Goal: Information Seeking & Learning: Learn about a topic

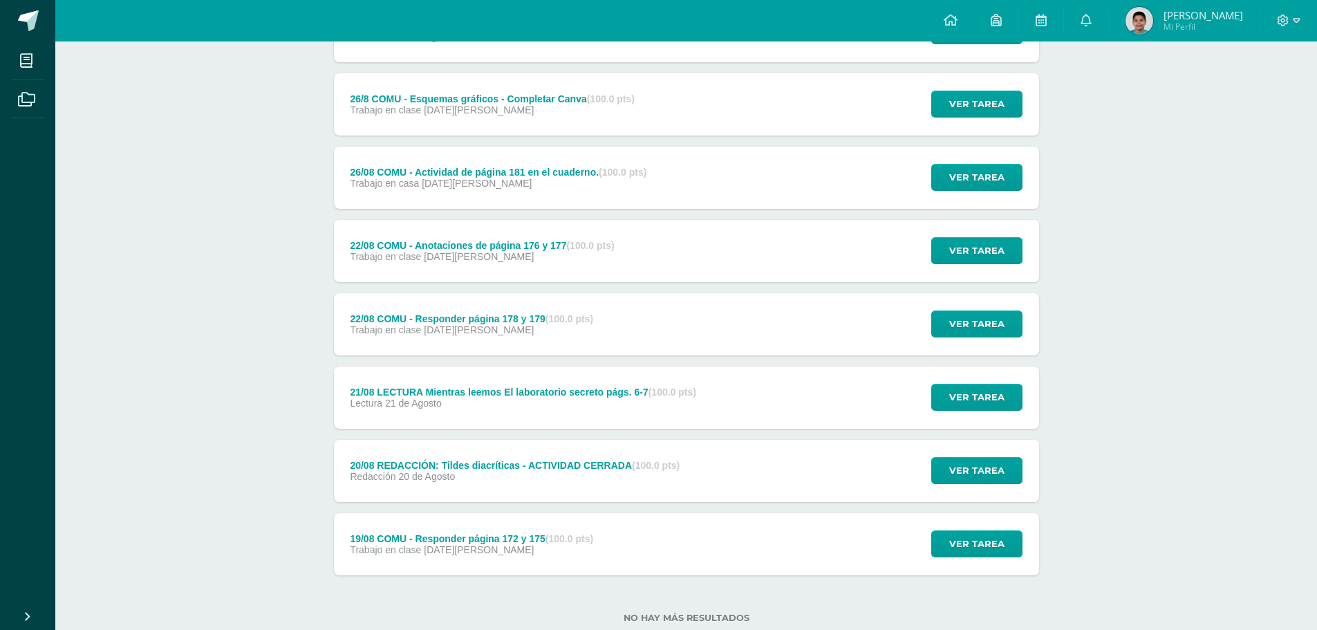
scroll to position [2686, 0]
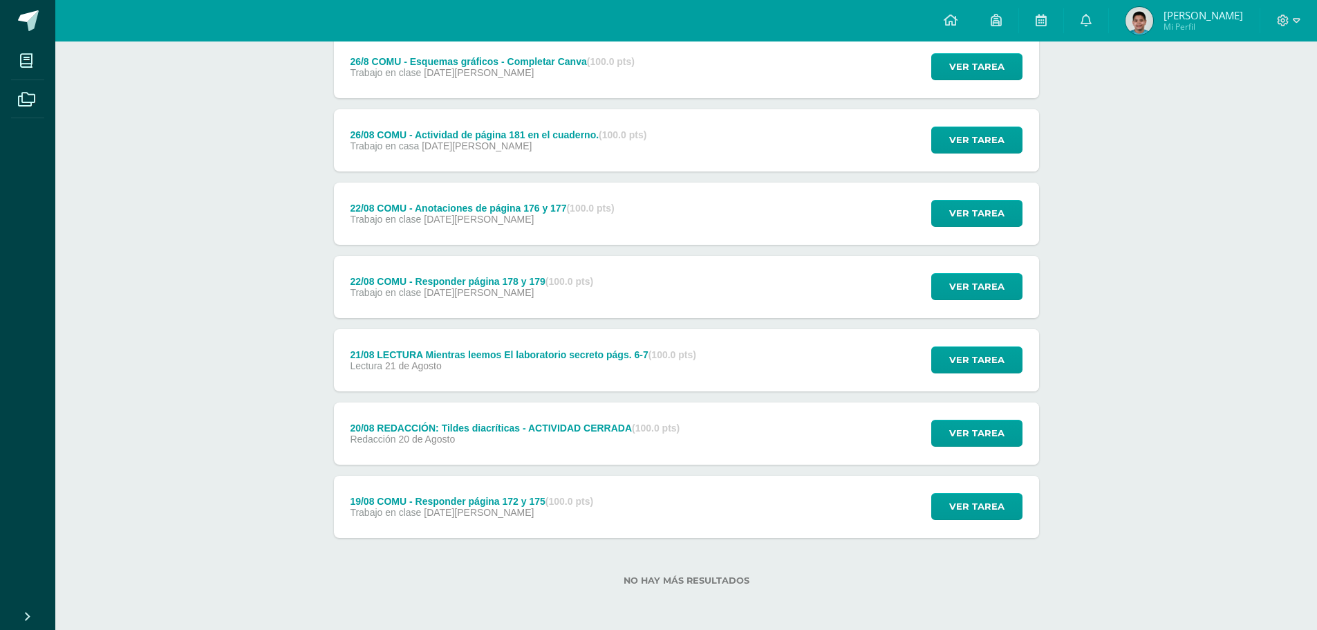
click at [968, 509] on span "Ver tarea" at bounding box center [976, 507] width 55 height 26
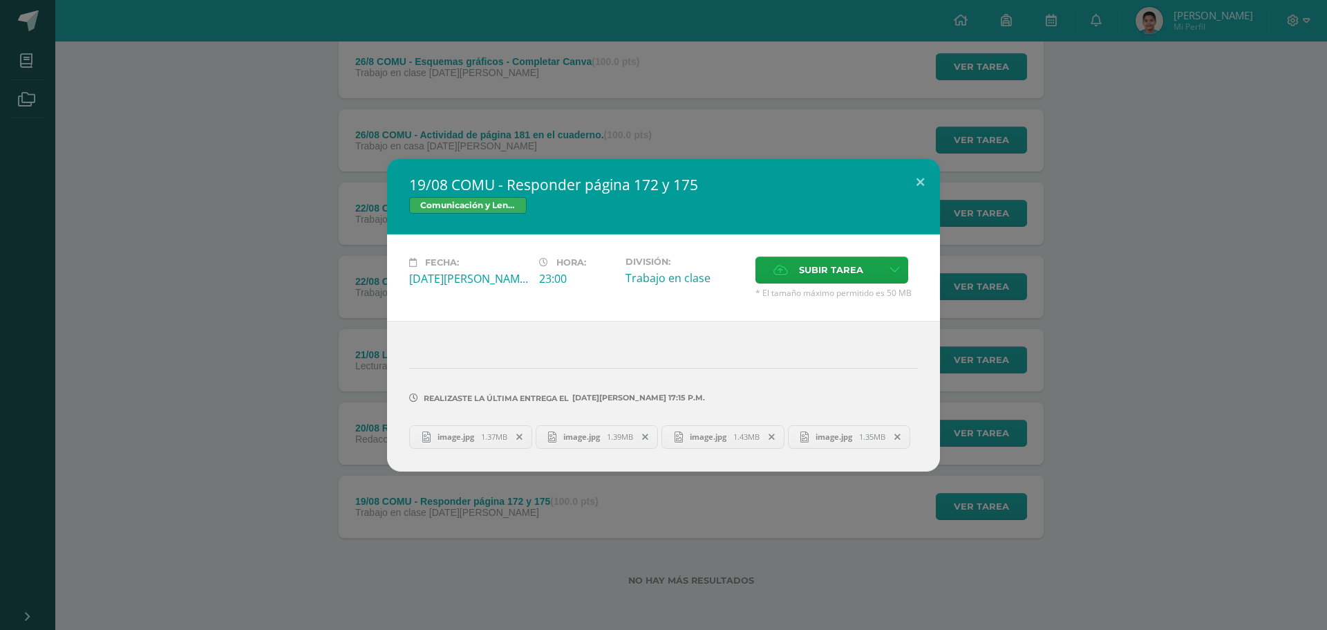
click at [1103, 479] on div "19/08 COMU - Responder página 172 y 175 Comunicación y [GEOGRAPHIC_DATA] Fecha:…" at bounding box center [663, 315] width 1327 height 630
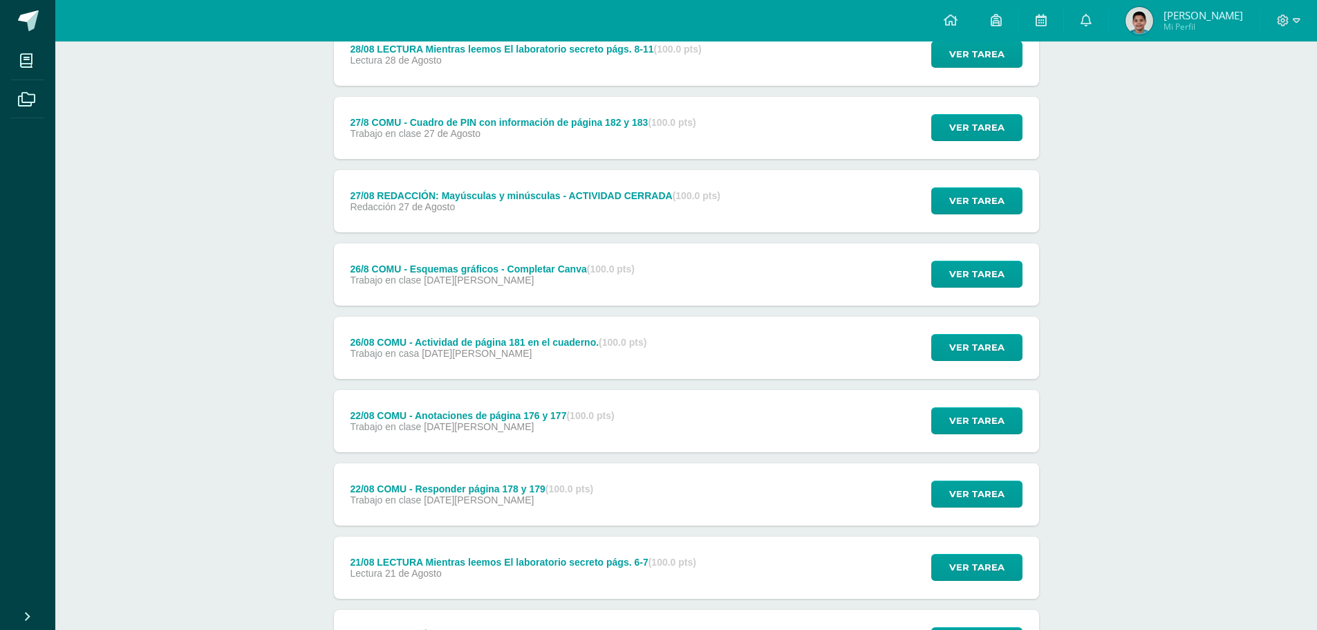
scroll to position [2409, 0]
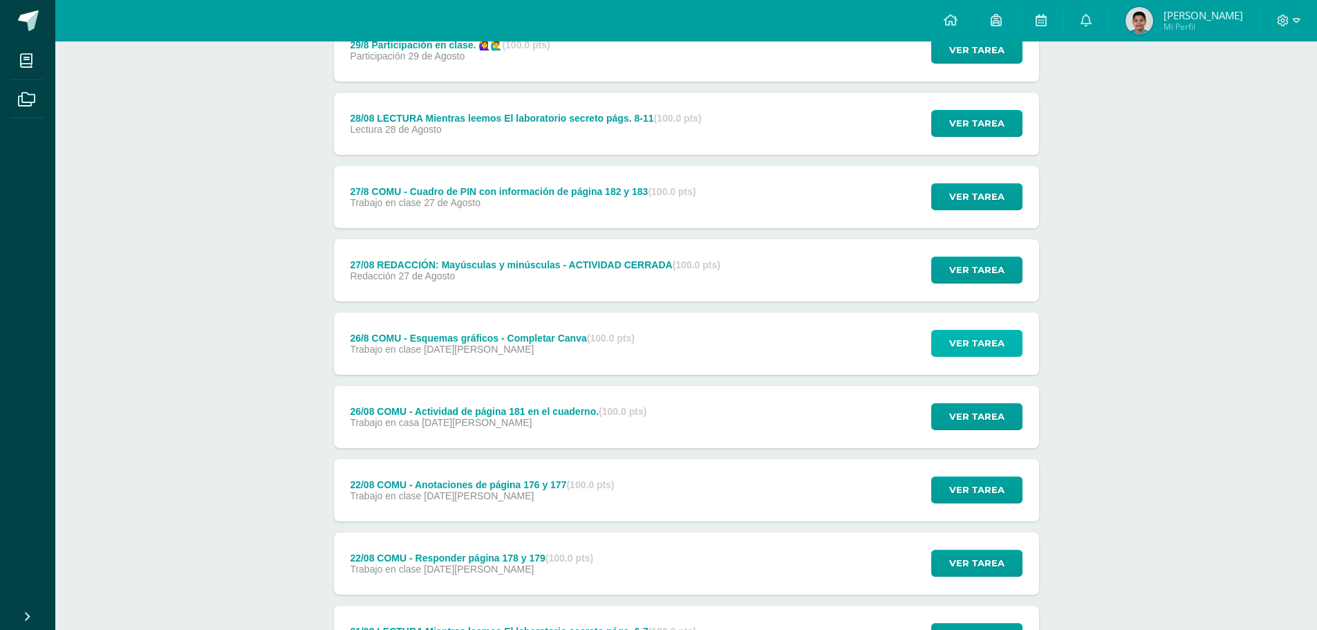
click at [997, 348] on span "Ver tarea" at bounding box center [976, 343] width 55 height 26
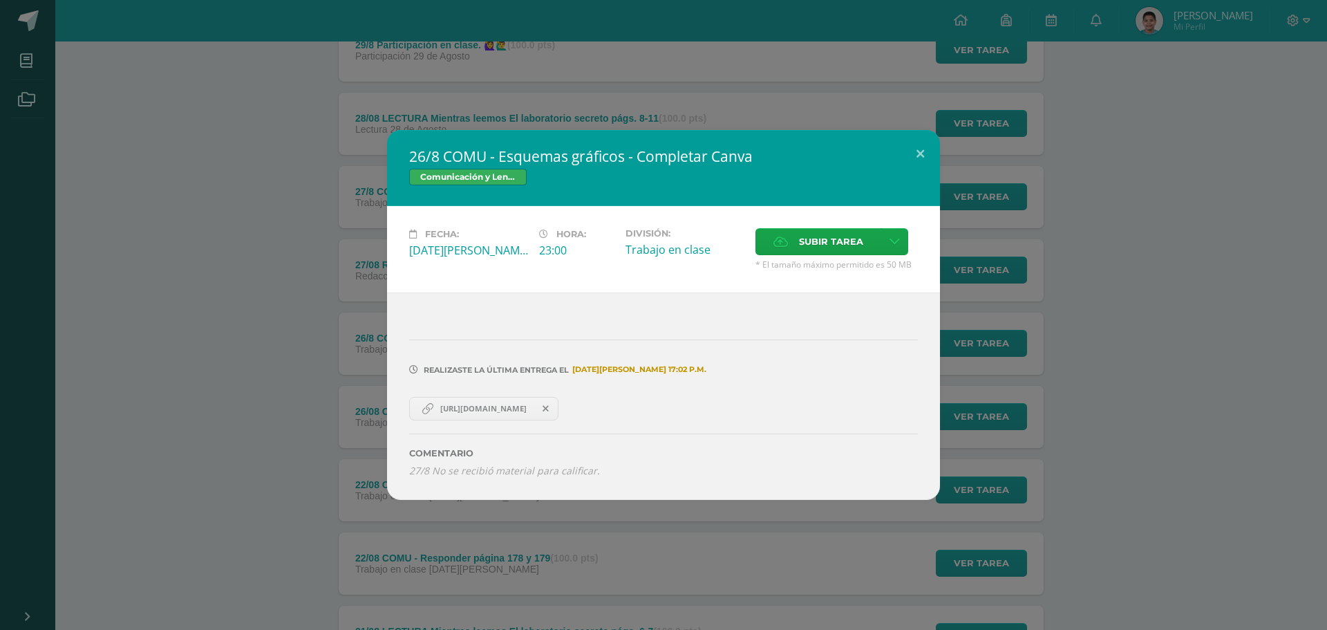
click at [498, 406] on span "[URL][DOMAIN_NAME]" at bounding box center [483, 408] width 100 height 11
click at [1011, 191] on div "26/8 COMU - Esquemas gráficos - Completar Canva Comunicación y [GEOGRAPHIC_DATA…" at bounding box center [664, 314] width 1316 height 369
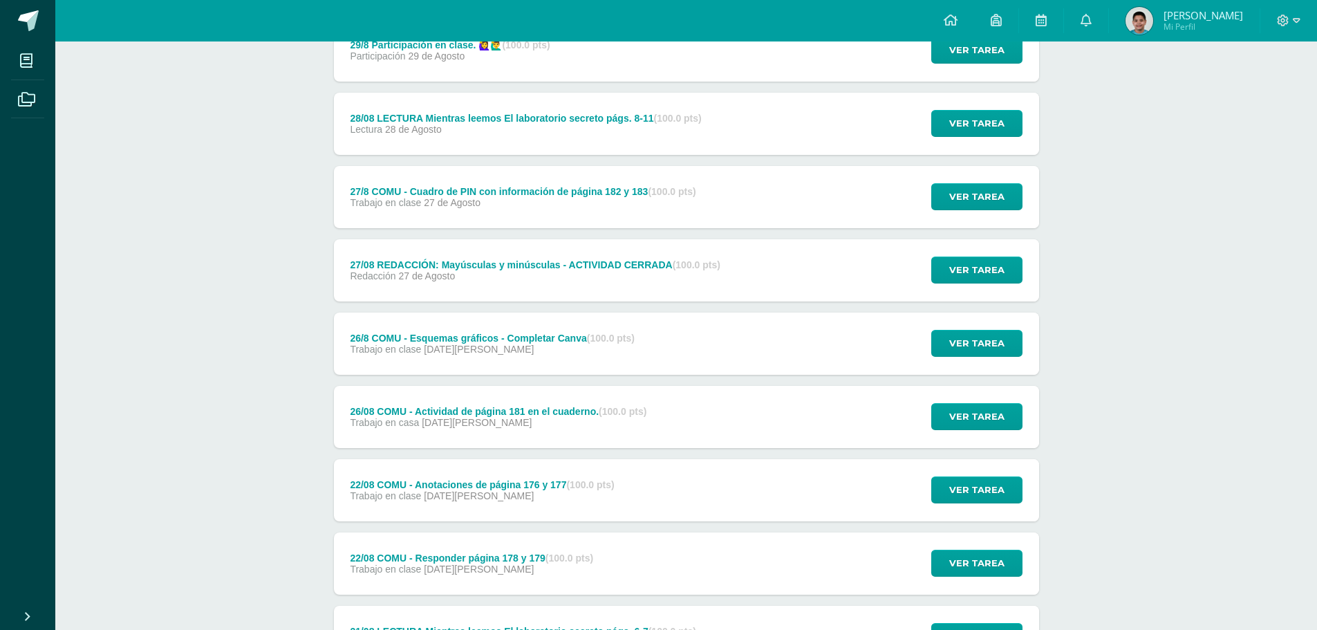
click at [997, 268] on span "Ver tarea" at bounding box center [976, 270] width 55 height 26
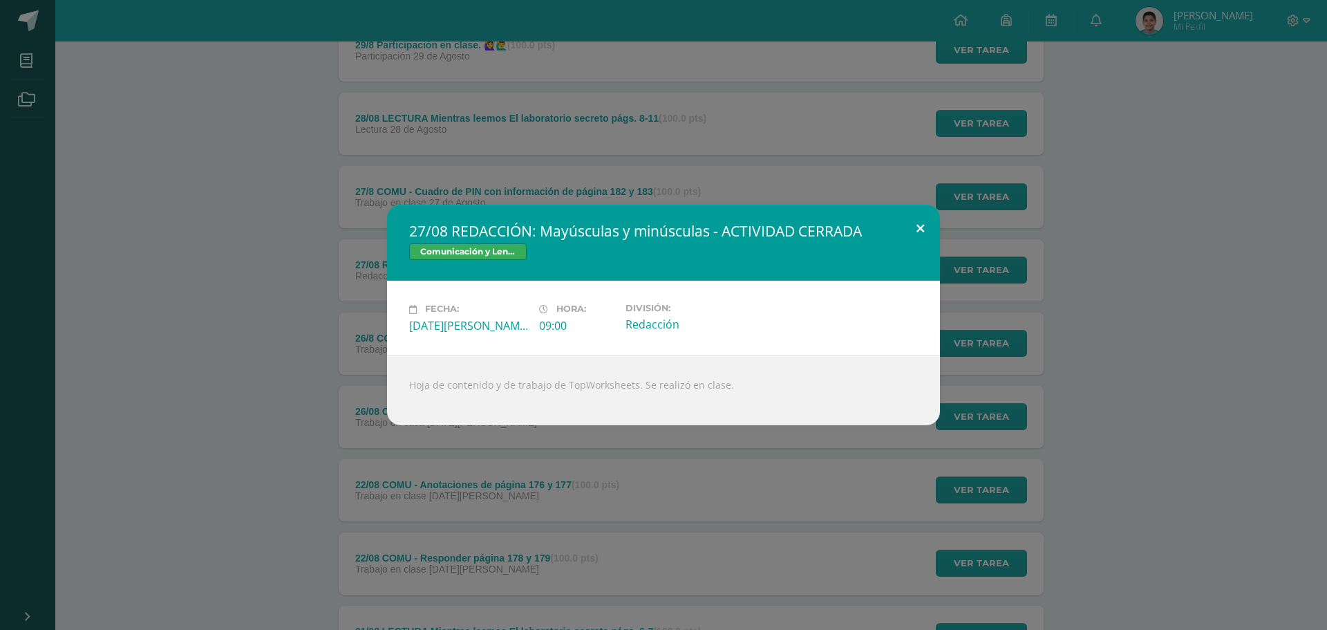
click at [915, 224] on button at bounding box center [920, 228] width 39 height 47
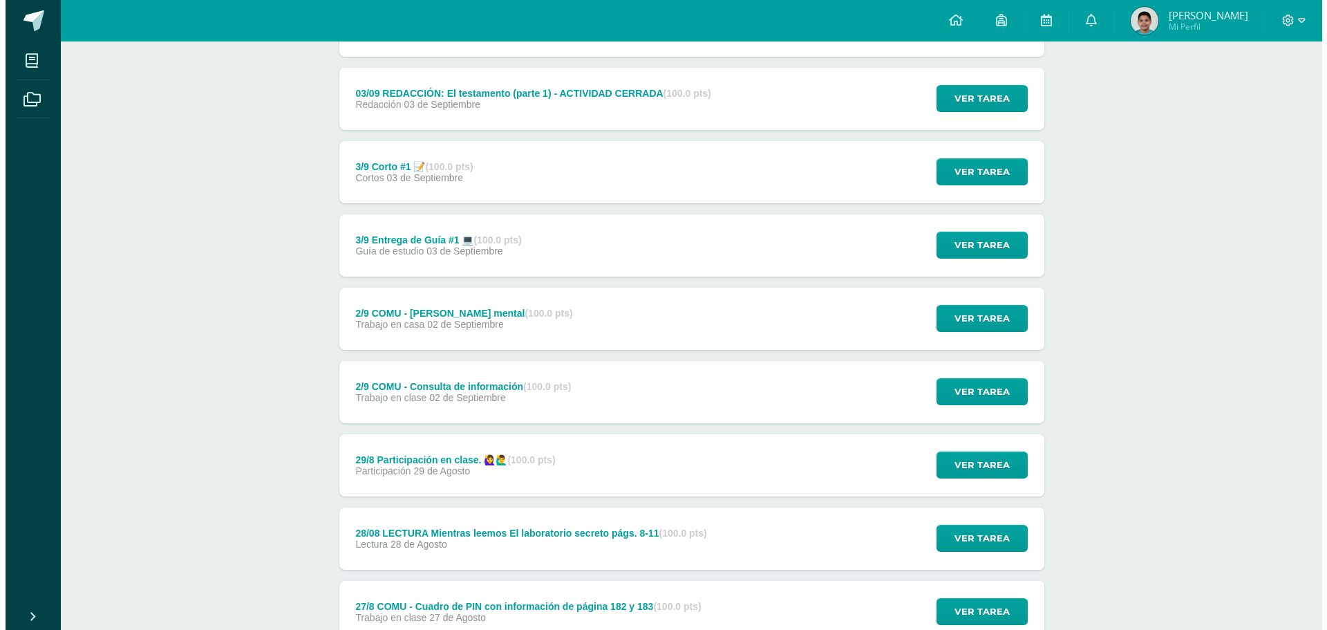
scroll to position [1925, 0]
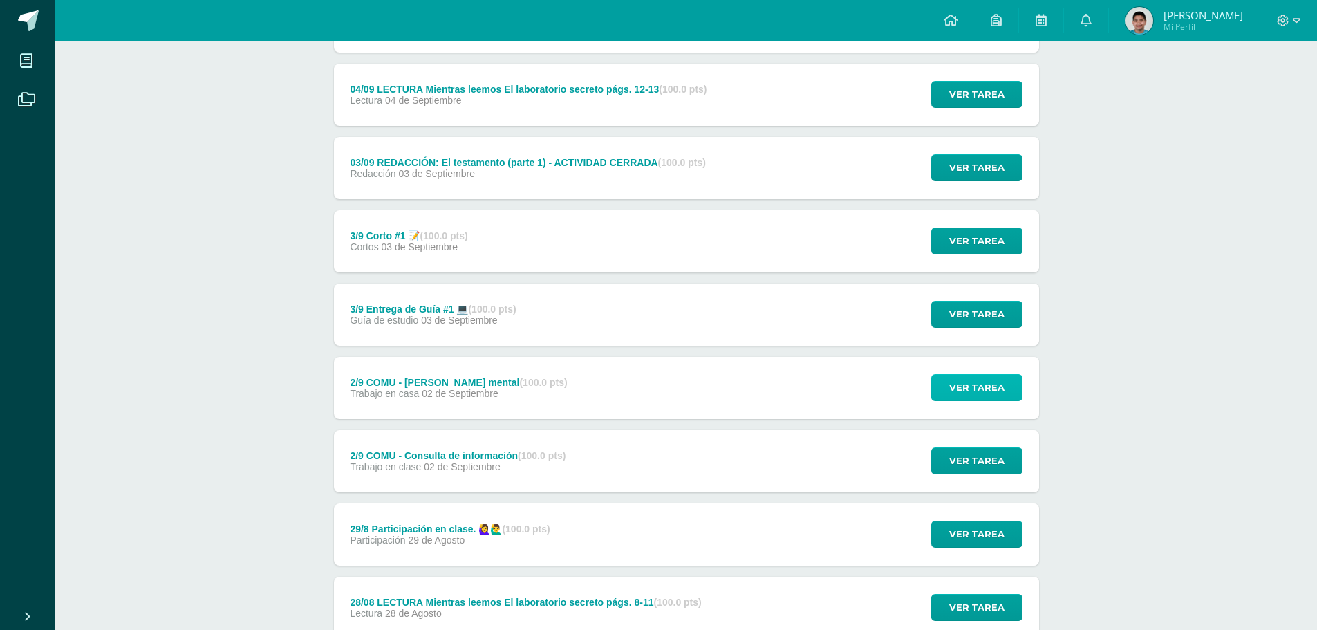
click at [984, 386] on span "Ver tarea" at bounding box center [976, 388] width 55 height 26
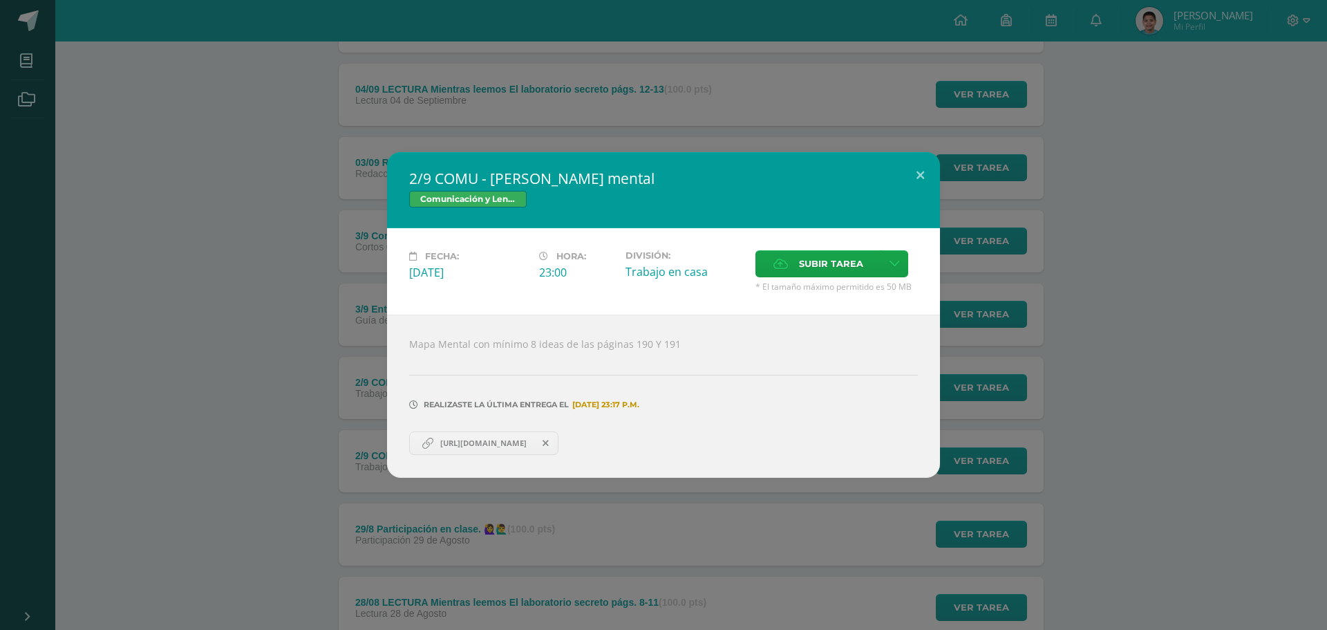
click at [1173, 322] on div "2/9 COMU - [PERSON_NAME] mental Comunicación y [GEOGRAPHIC_DATA] Fecha: [DATE] …" at bounding box center [664, 315] width 1316 height 326
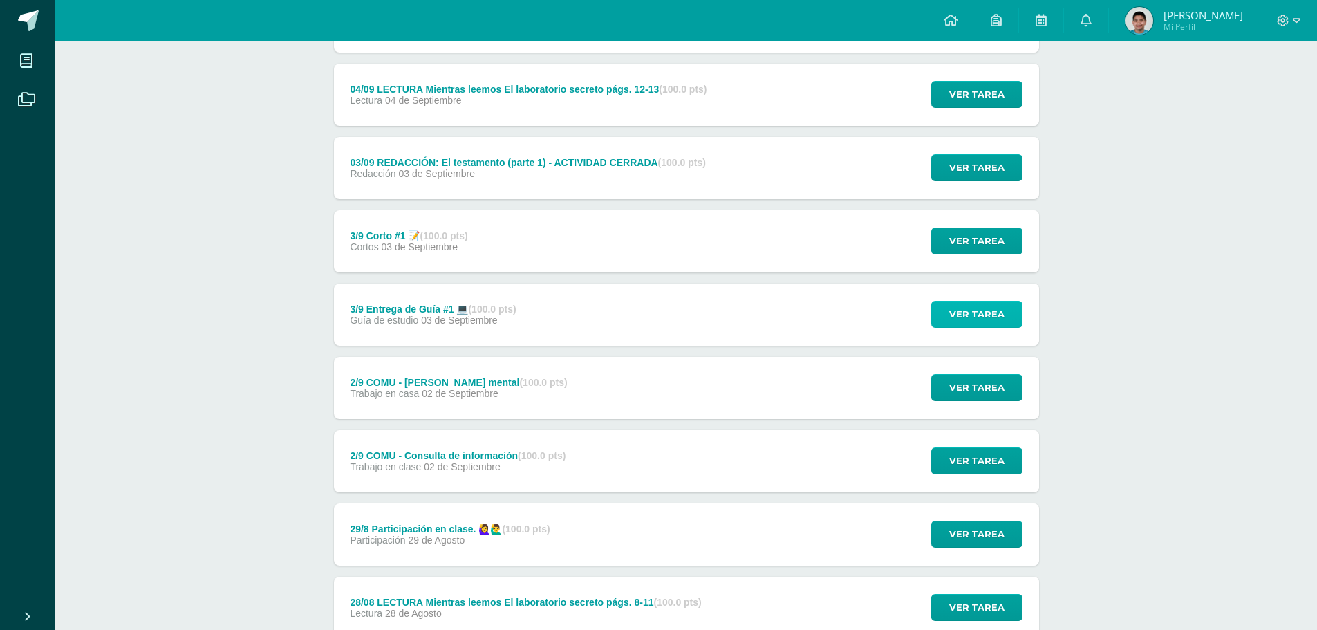
click at [956, 302] on span "Ver tarea" at bounding box center [976, 314] width 55 height 26
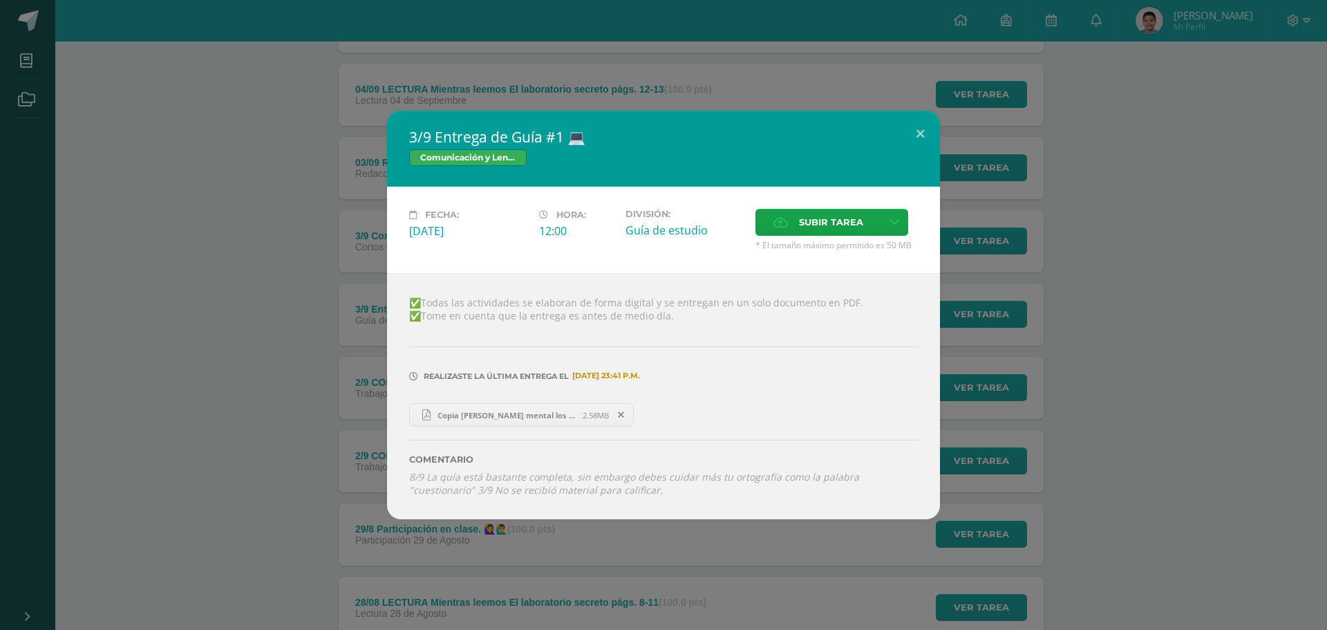
click at [469, 407] on link "Copia [PERSON_NAME] mental los 10 derechos.pdf 2.58MB" at bounding box center [521, 415] width 225 height 24
